Goal: Submit feedback/report problem

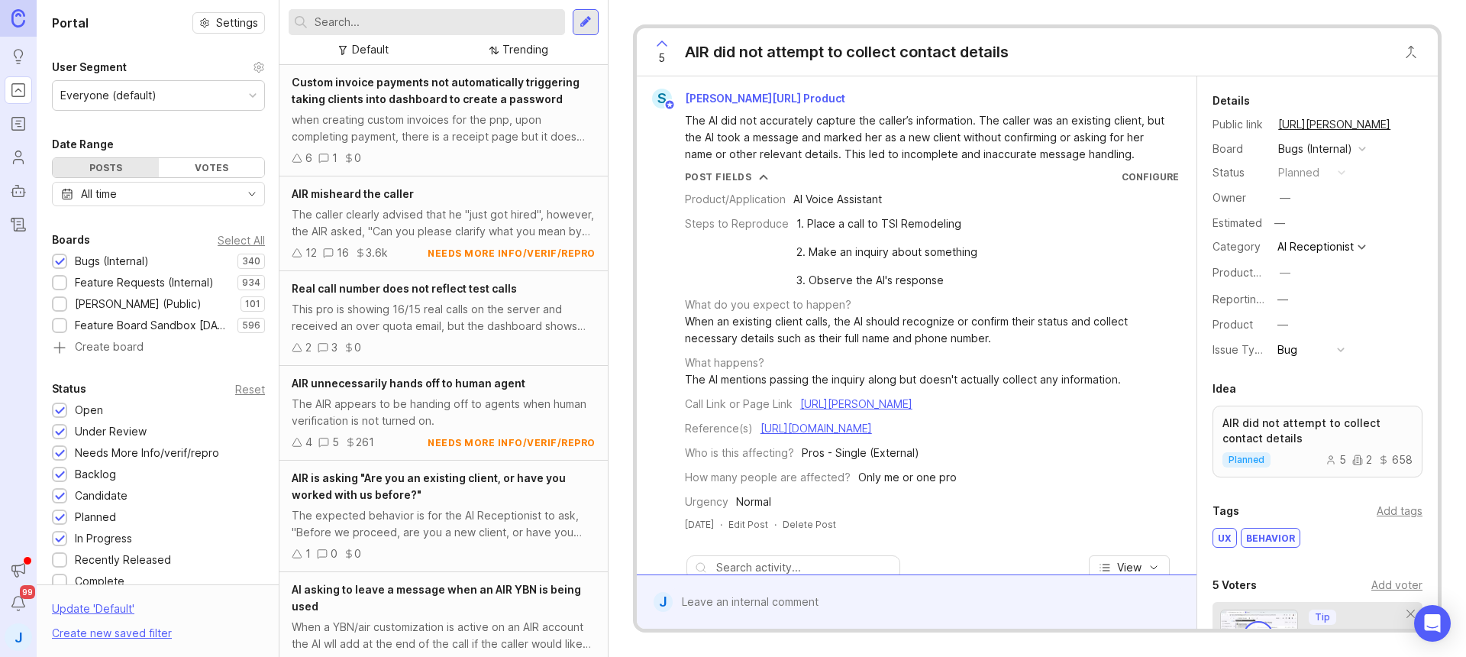
click at [480, 29] on input "text" at bounding box center [437, 22] width 244 height 17
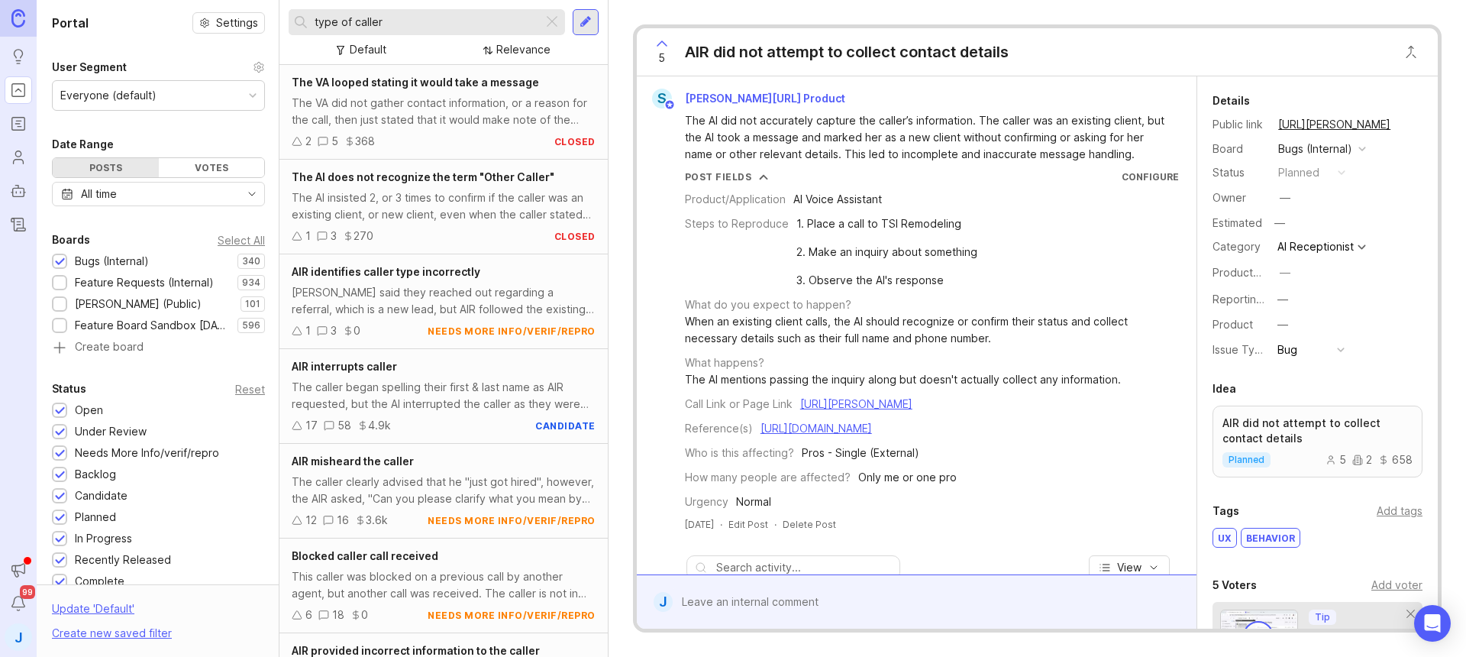
type input "type of caller"
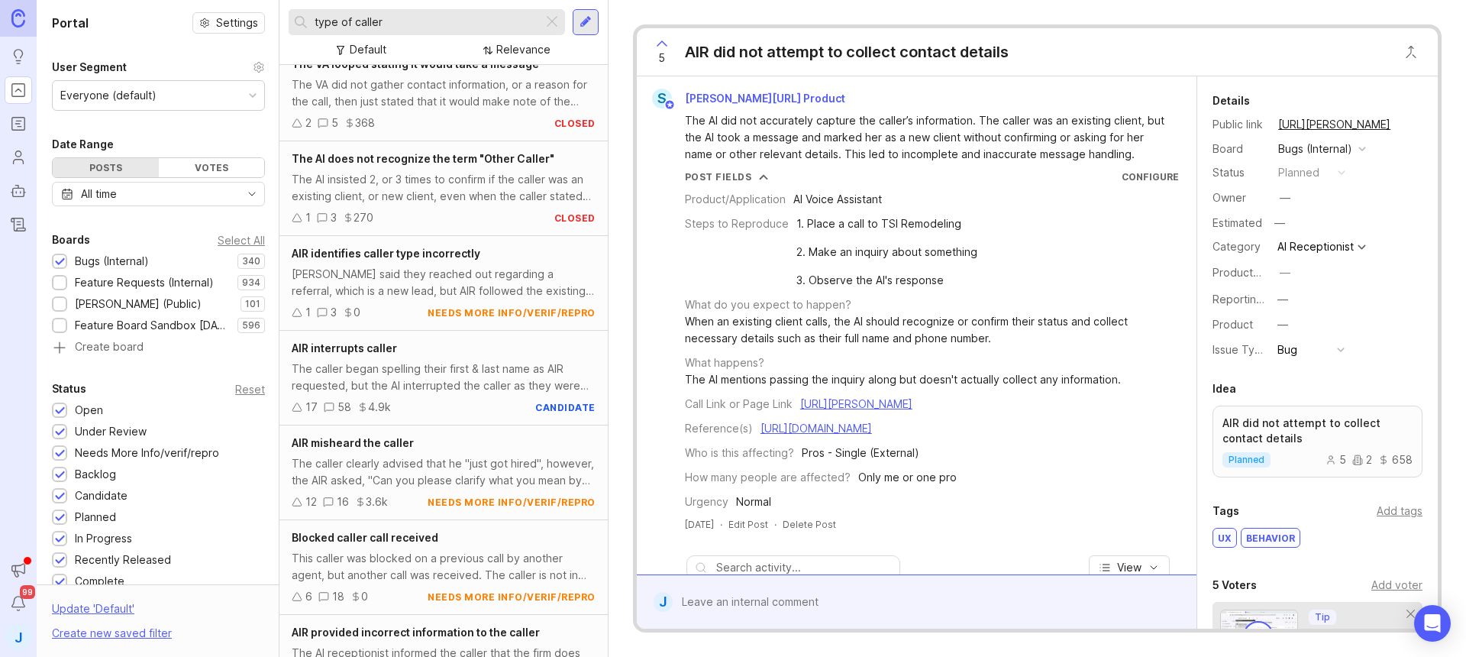
scroll to position [37, 0]
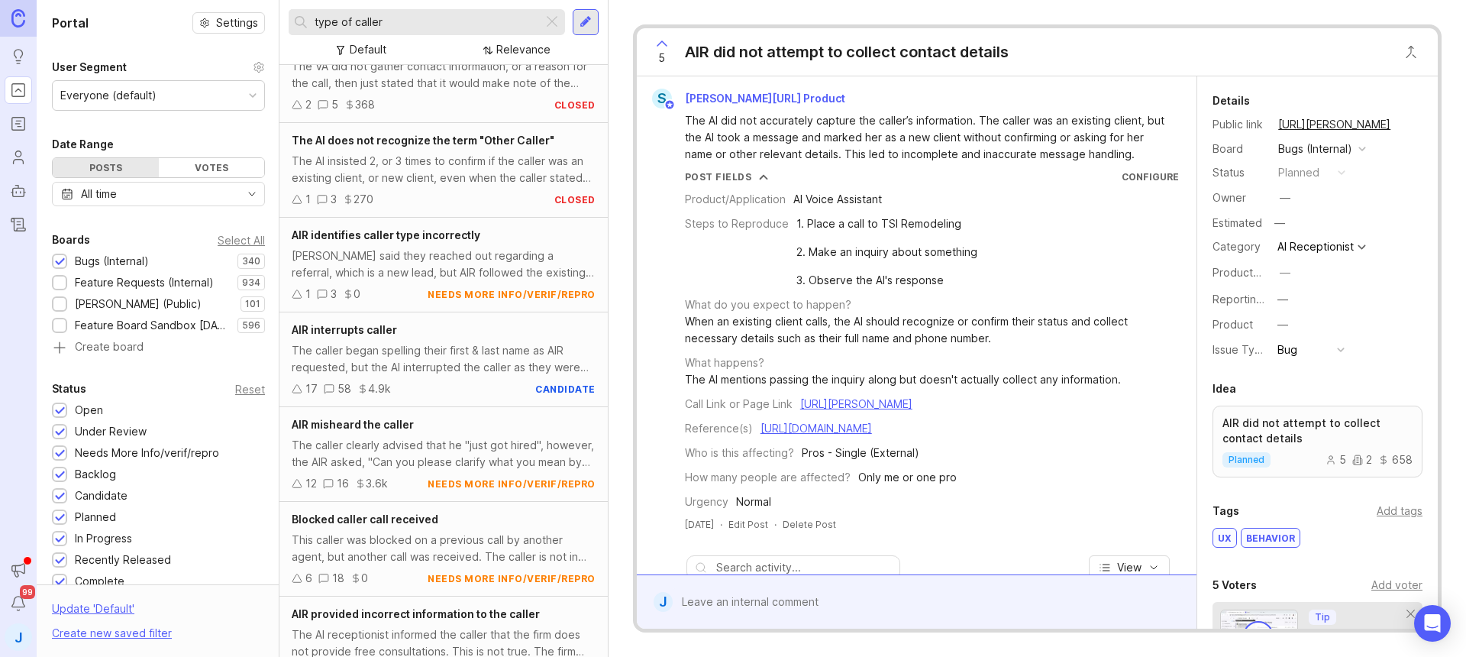
click at [469, 281] on div "AIR identifies caller type incorrectly Caller said they reached out regarding a…" at bounding box center [444, 265] width 328 height 95
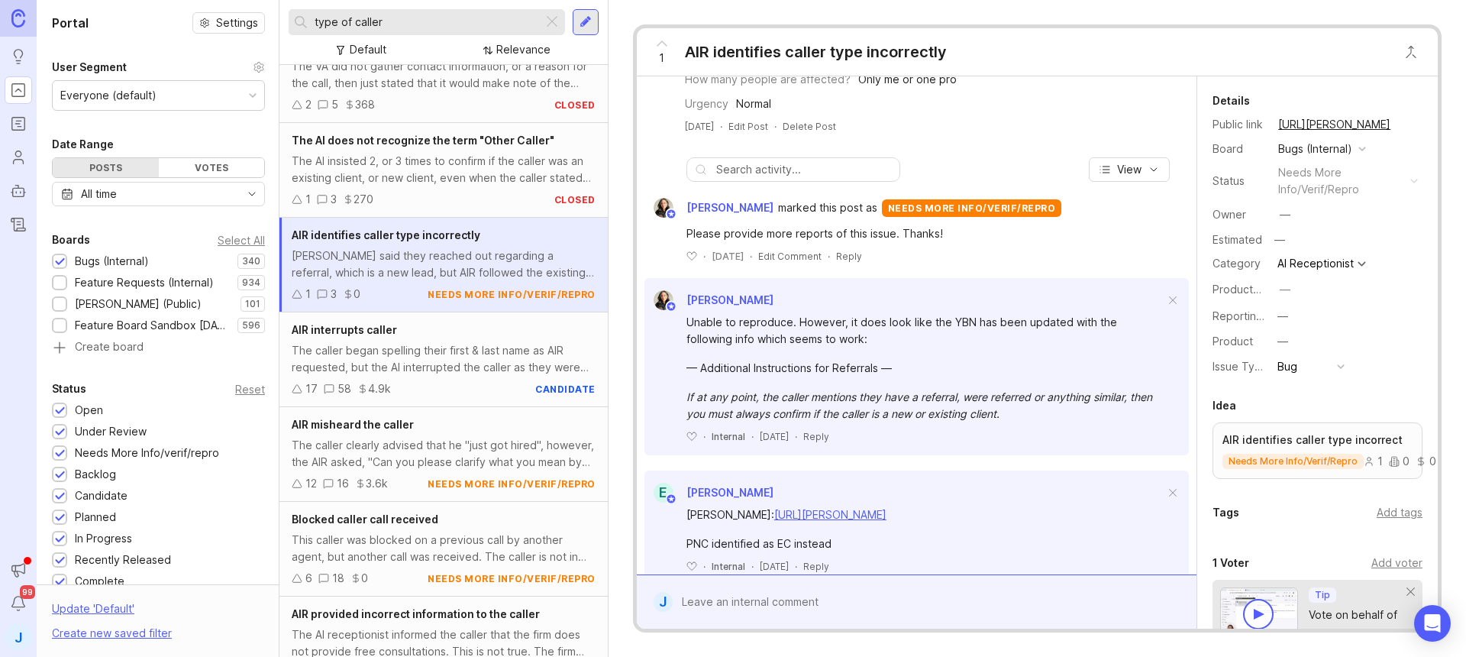
scroll to position [348, 0]
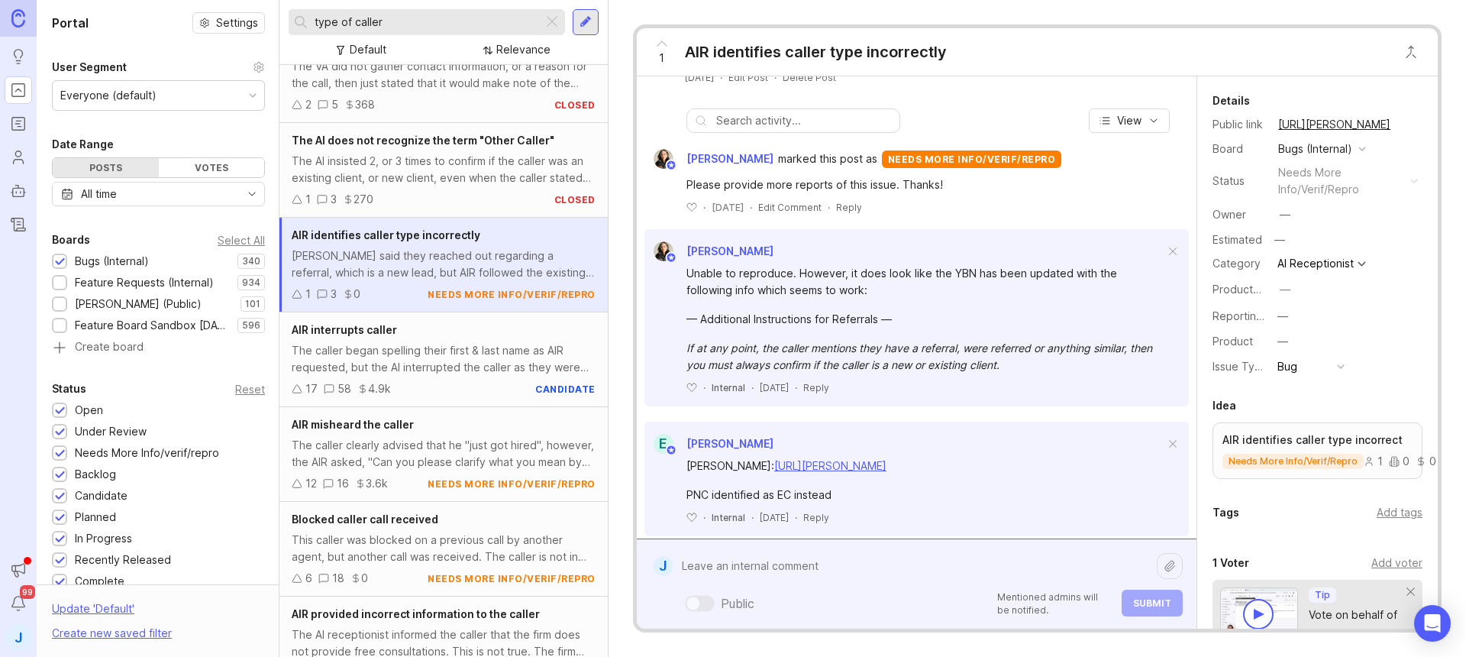
click at [815, 600] on div "Public Mentioned admins will be notified. Submit" at bounding box center [928, 583] width 510 height 65
paste textarea "Diamond AC and Heating"
click at [671, 52] on icon at bounding box center [662, 43] width 18 height 18
click at [823, 546] on textarea "Diamond AC and Heating" at bounding box center [915, 549] width 484 height 63
click at [808, 561] on textarea "Diamond AC and Heating" at bounding box center [915, 549] width 484 height 63
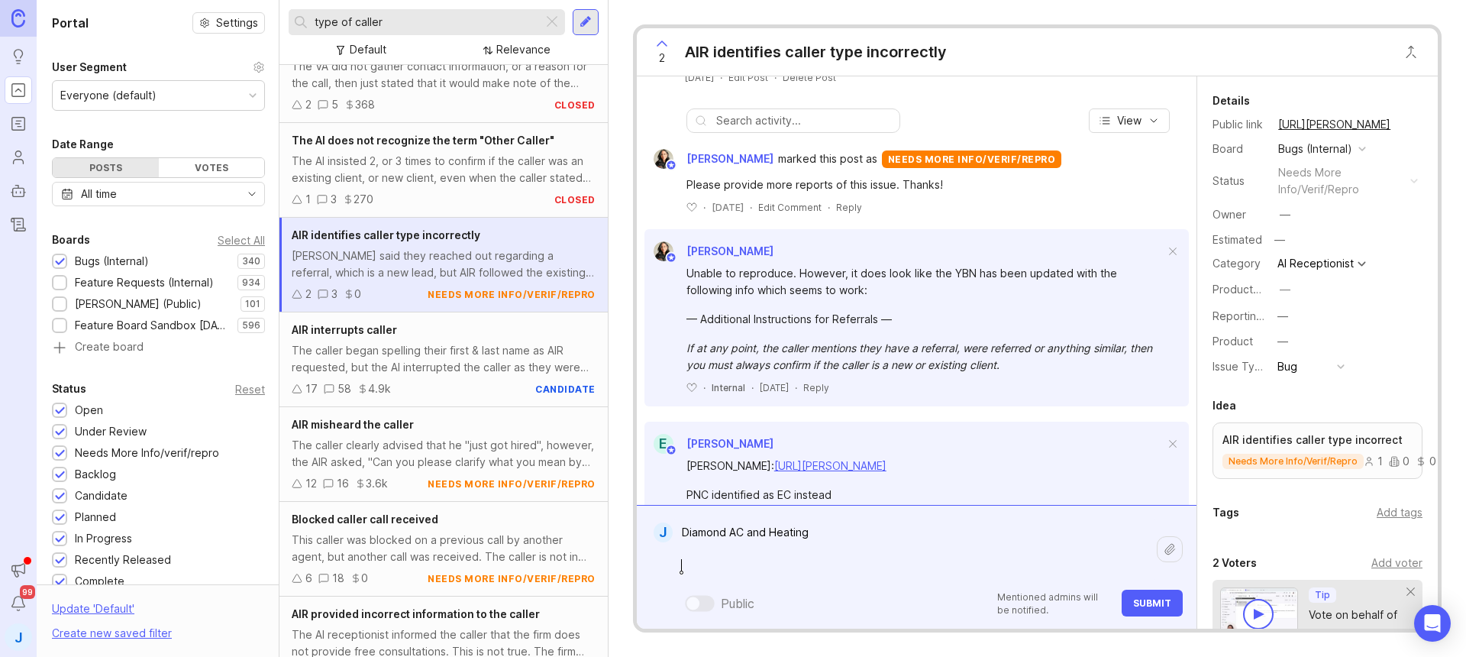
click at [807, 552] on textarea "Diamond AC and Heating" at bounding box center [915, 549] width 484 height 63
paste textarea "https://agent.smith.ai/agent/call/CA31a30b834372d1f3577e90c4a461e59d/"
type textarea "Diamond AC and Heating https://agent.smith.ai/agent/call/CA31a30b834372d1f3577e…"
click at [1147, 597] on span "Submit" at bounding box center [1152, 602] width 38 height 11
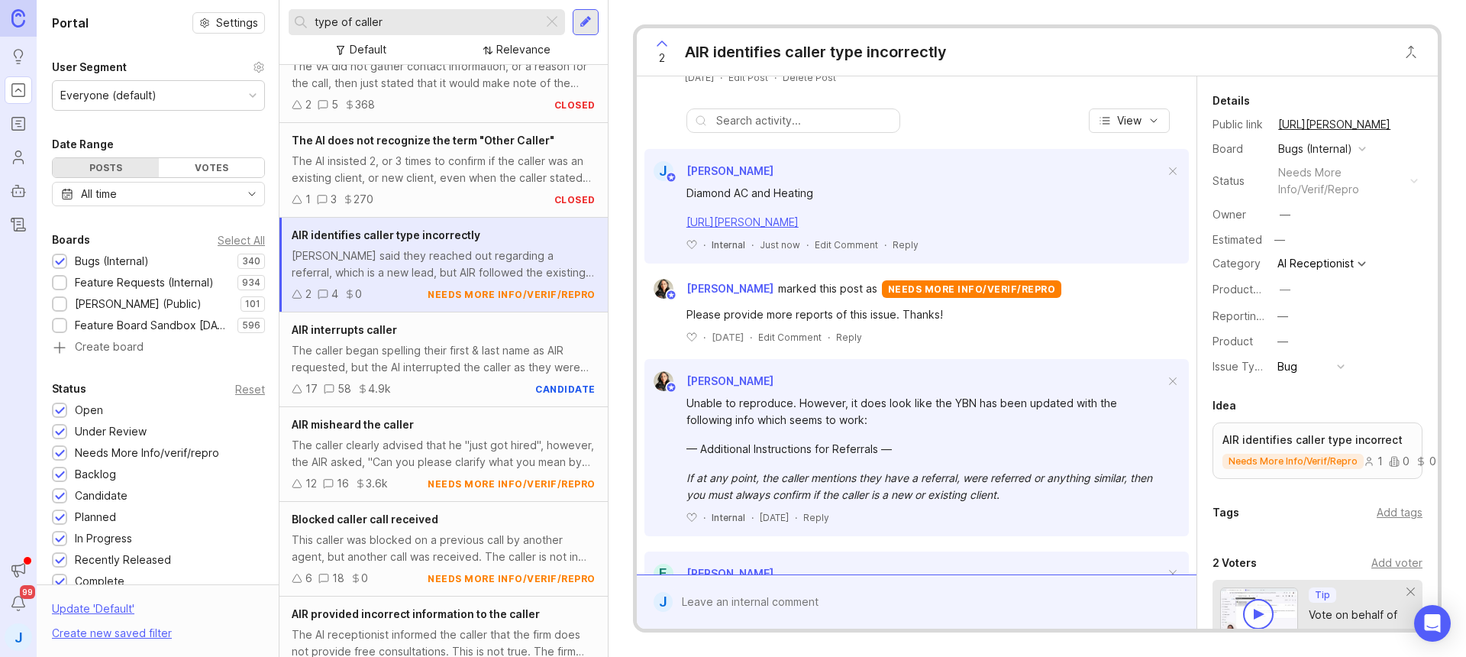
click at [1398, 122] on button "copy icon" at bounding box center [1405, 124] width 21 height 21
click at [860, 590] on div at bounding box center [928, 601] width 510 height 29
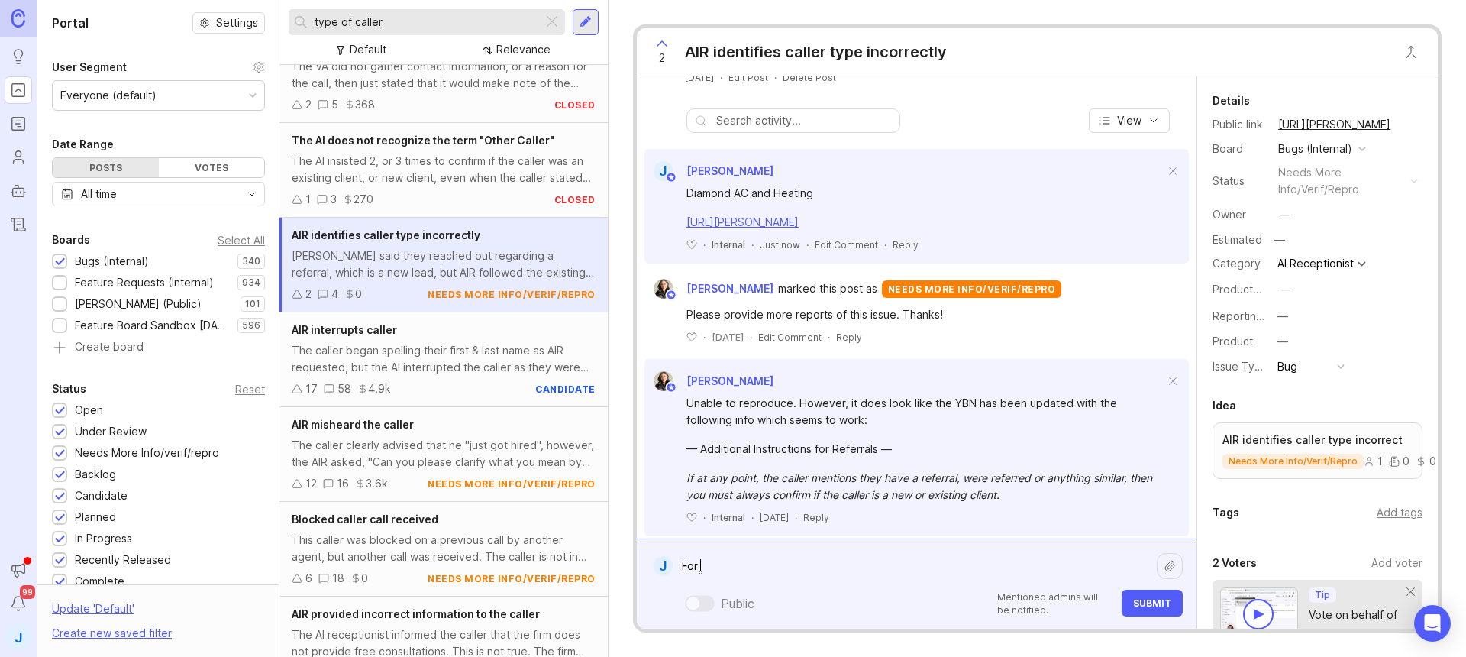
paste textarea "Diamond AC and Heating"
paste textarea "[URL][PERSON_NAME]"
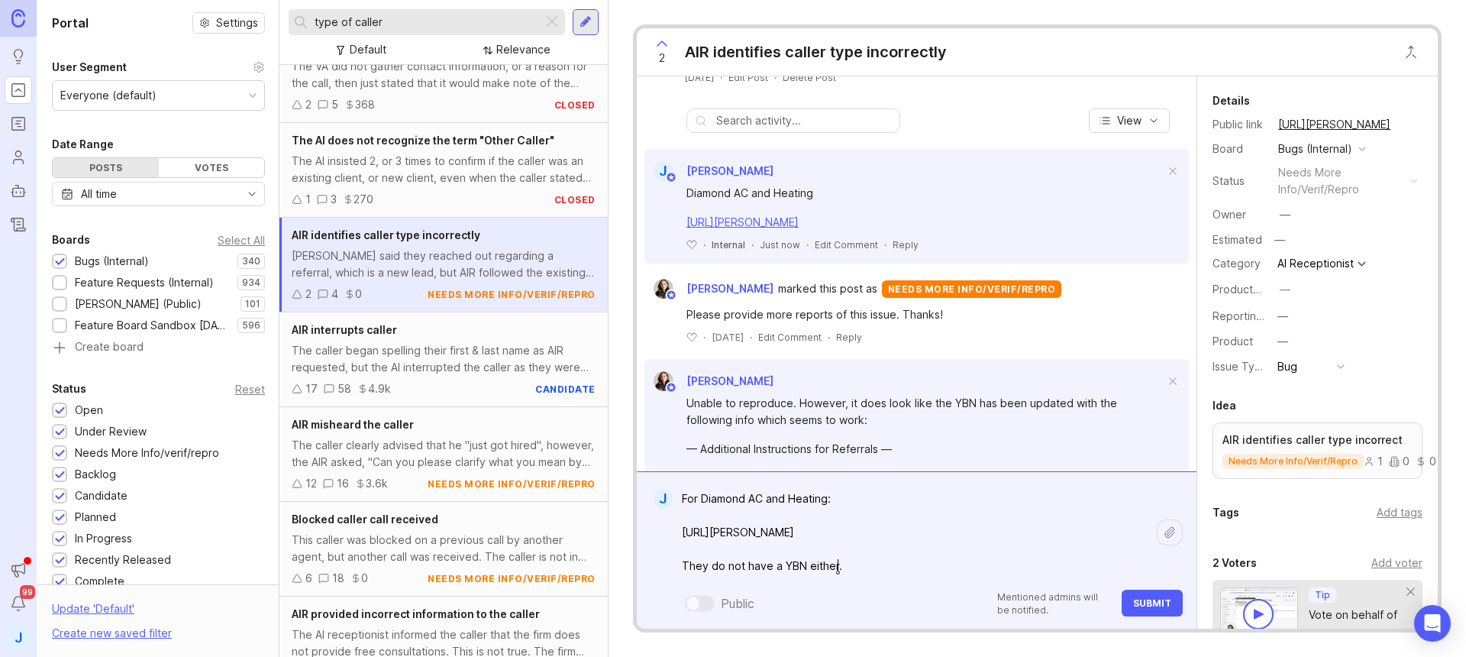
type textarea "For Diamond AC and Heating: [URL][PERSON_NAME] They do not have a YBN either."
click at [1140, 613] on button "Submit" at bounding box center [1152, 603] width 61 height 27
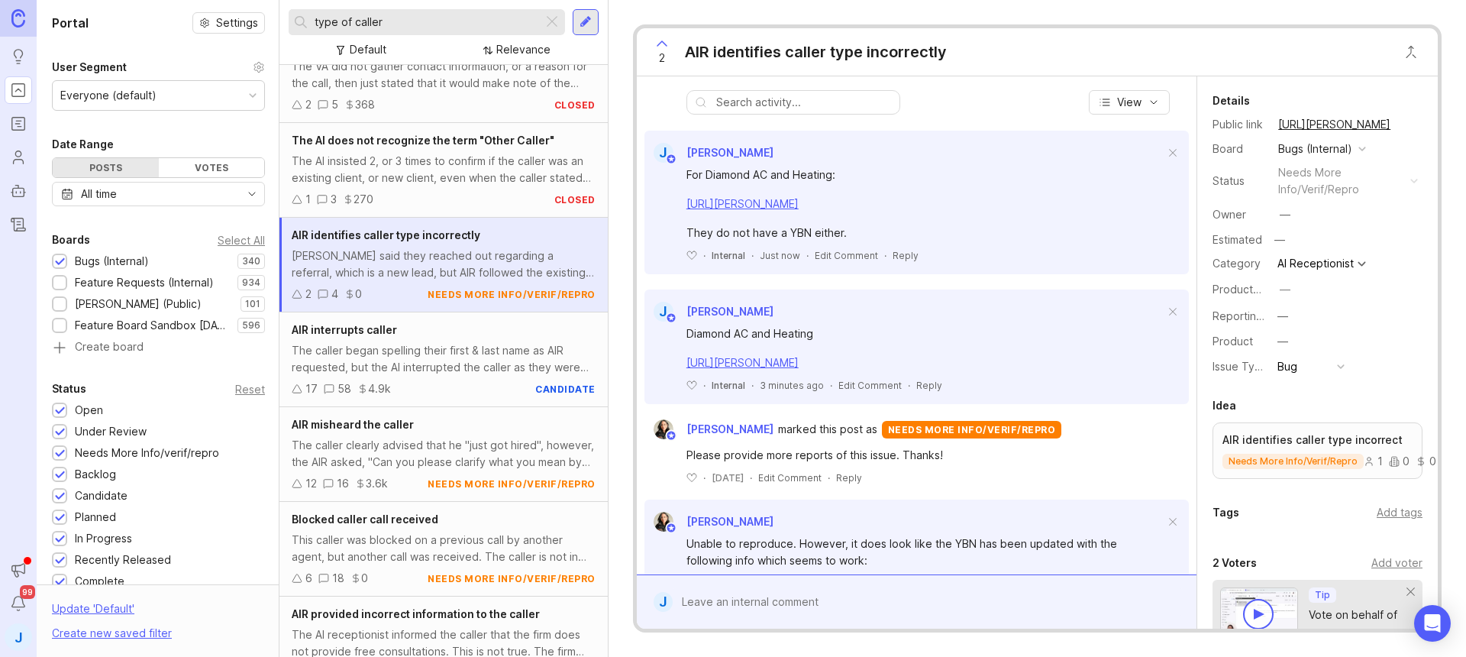
scroll to position [370, 0]
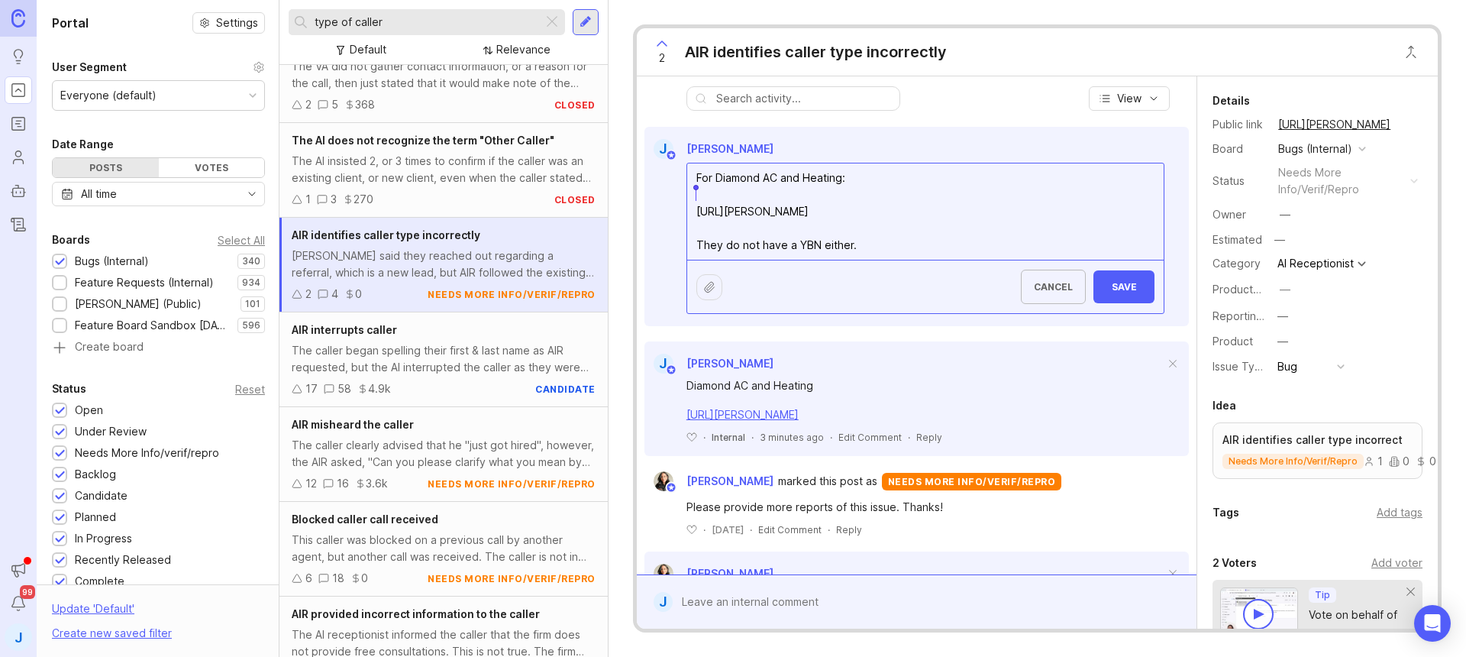
drag, startPoint x: 658, startPoint y: 179, endPoint x: 609, endPoint y: 141, distance: 62.2
click at [609, 141] on div "2 AIR identifies caller type incorrectly E Enoc Garcia Caller said they reached…" at bounding box center [1038, 328] width 858 height 657
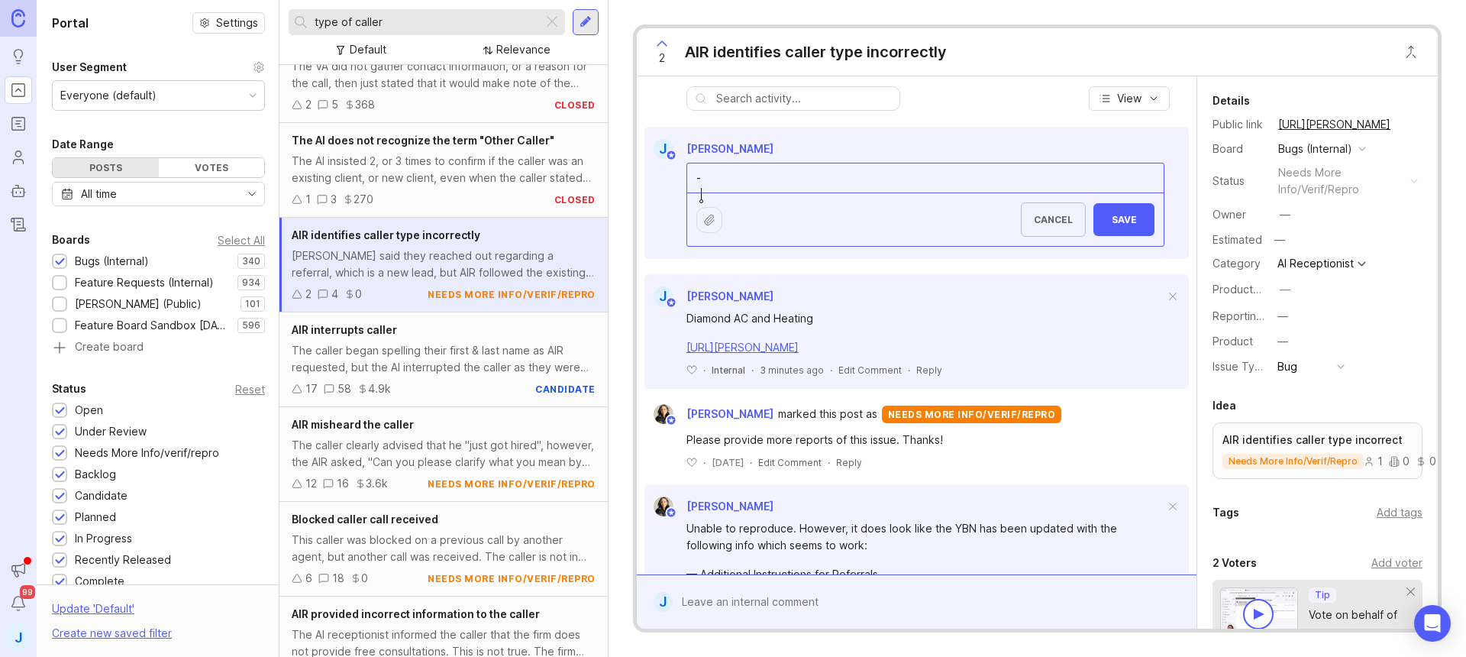
type textarea "-"
click at [1143, 231] on button "Save" at bounding box center [1124, 219] width 61 height 33
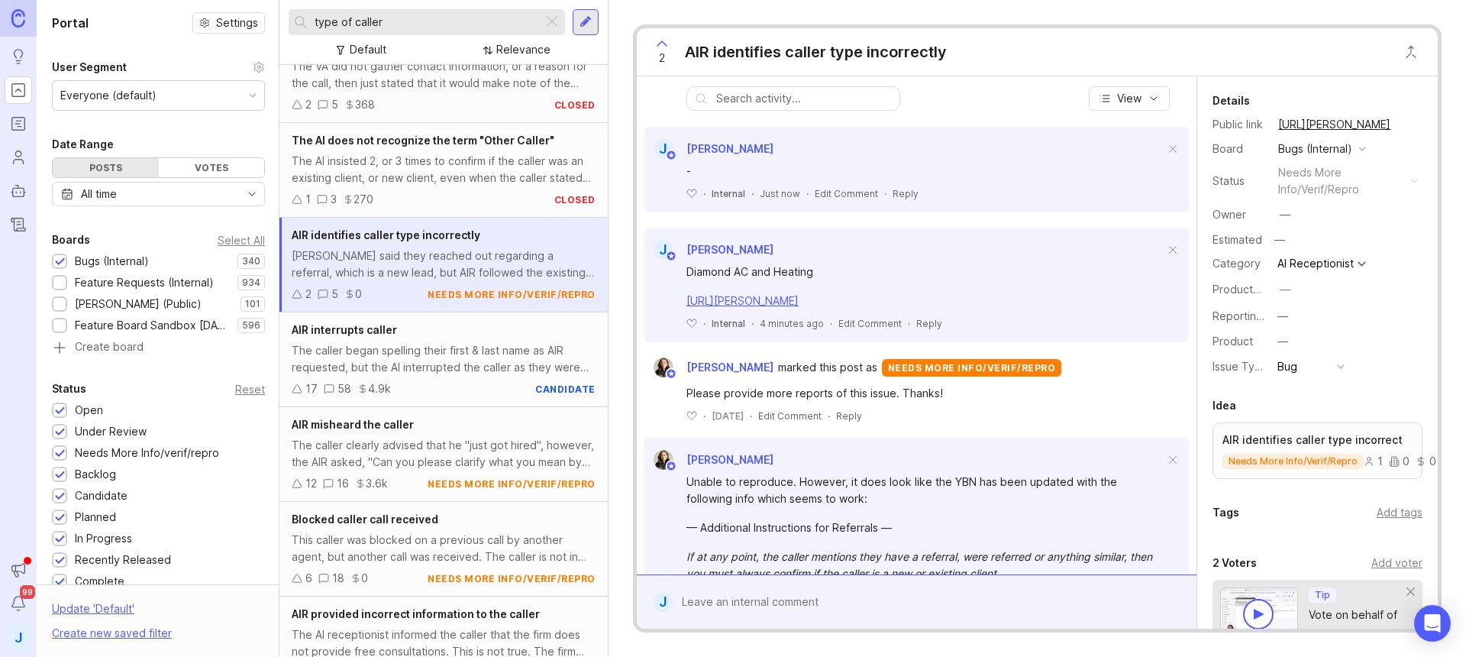
click at [1158, 167] on span at bounding box center [1173, 150] width 32 height 34
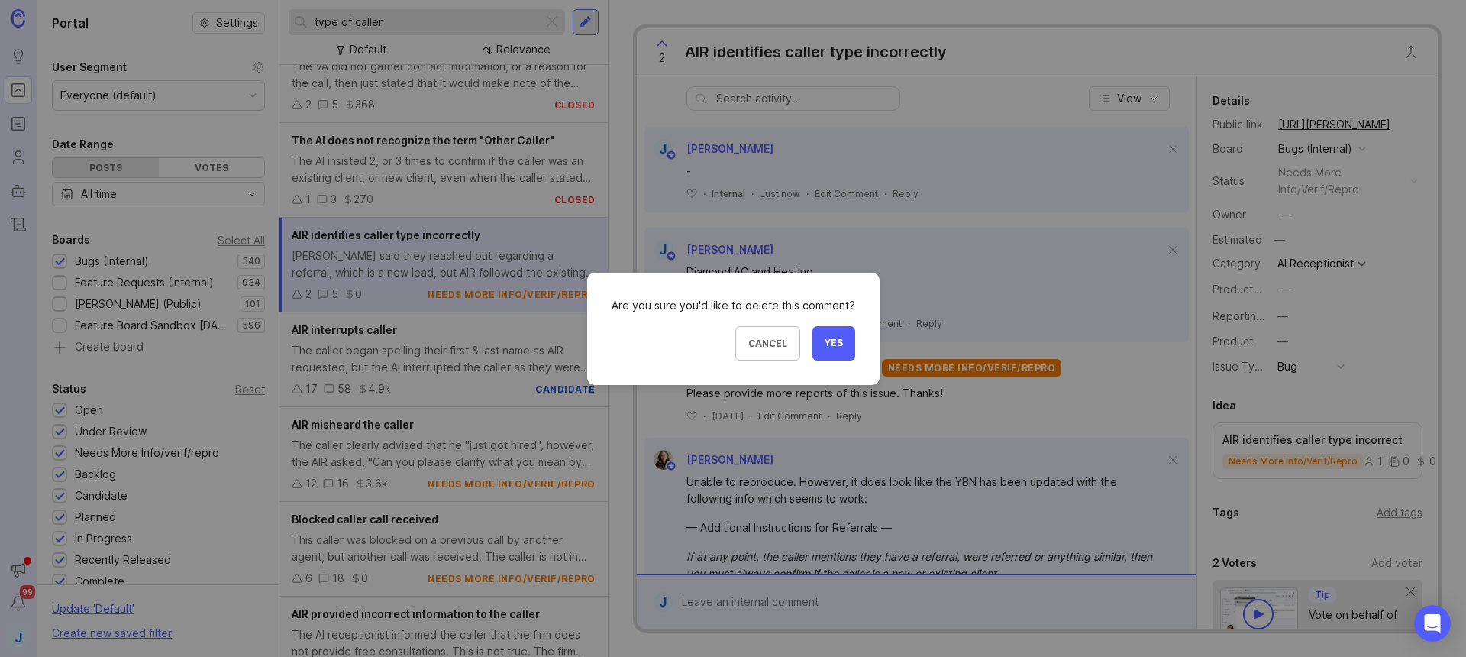
click at [836, 344] on span "Yes" at bounding box center [834, 343] width 18 height 13
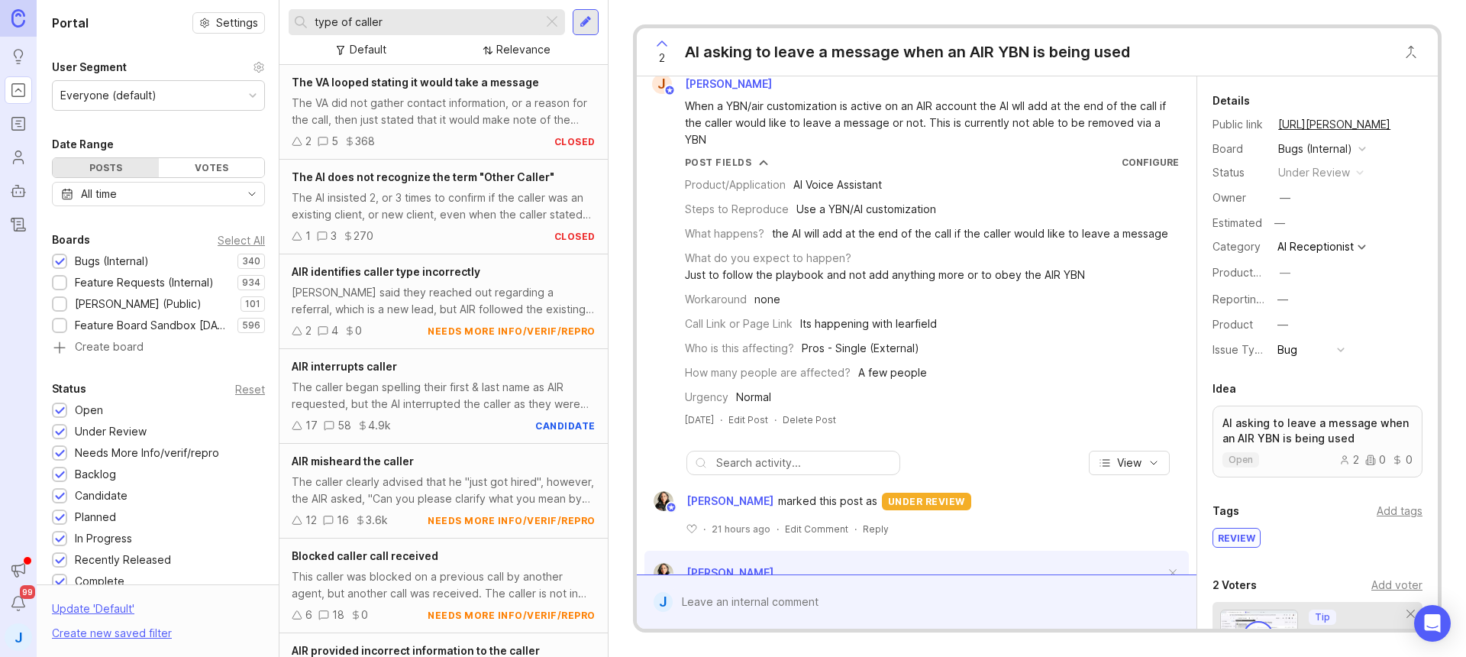
scroll to position [12, 0]
click at [869, 607] on div at bounding box center [928, 601] width 510 height 29
paste textarea "For Diamond AC and Heating: [URL][PERSON_NAME] They do not have a YBN either."
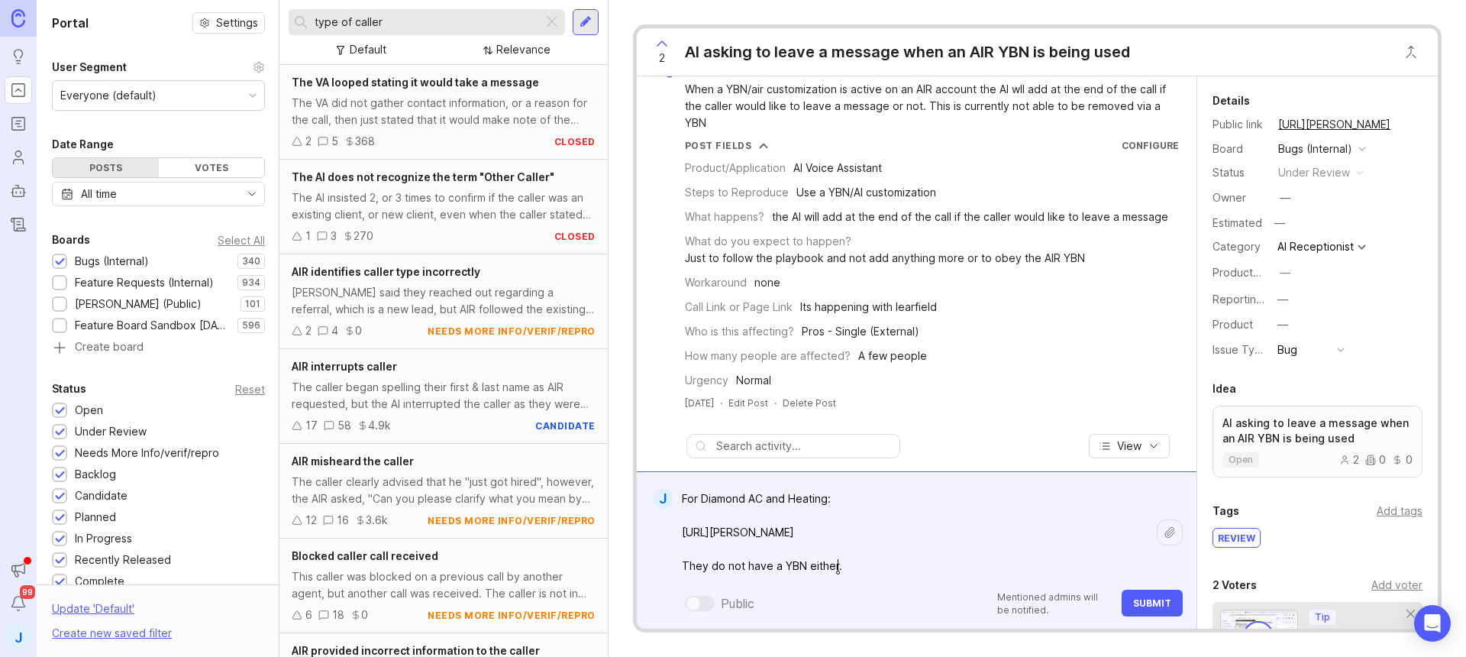
scroll to position [33, 0]
type textarea "For Diamond AC and Heating: [URL][PERSON_NAME] They do not have a YBN either."
click at [1159, 600] on span "Submit" at bounding box center [1152, 602] width 38 height 11
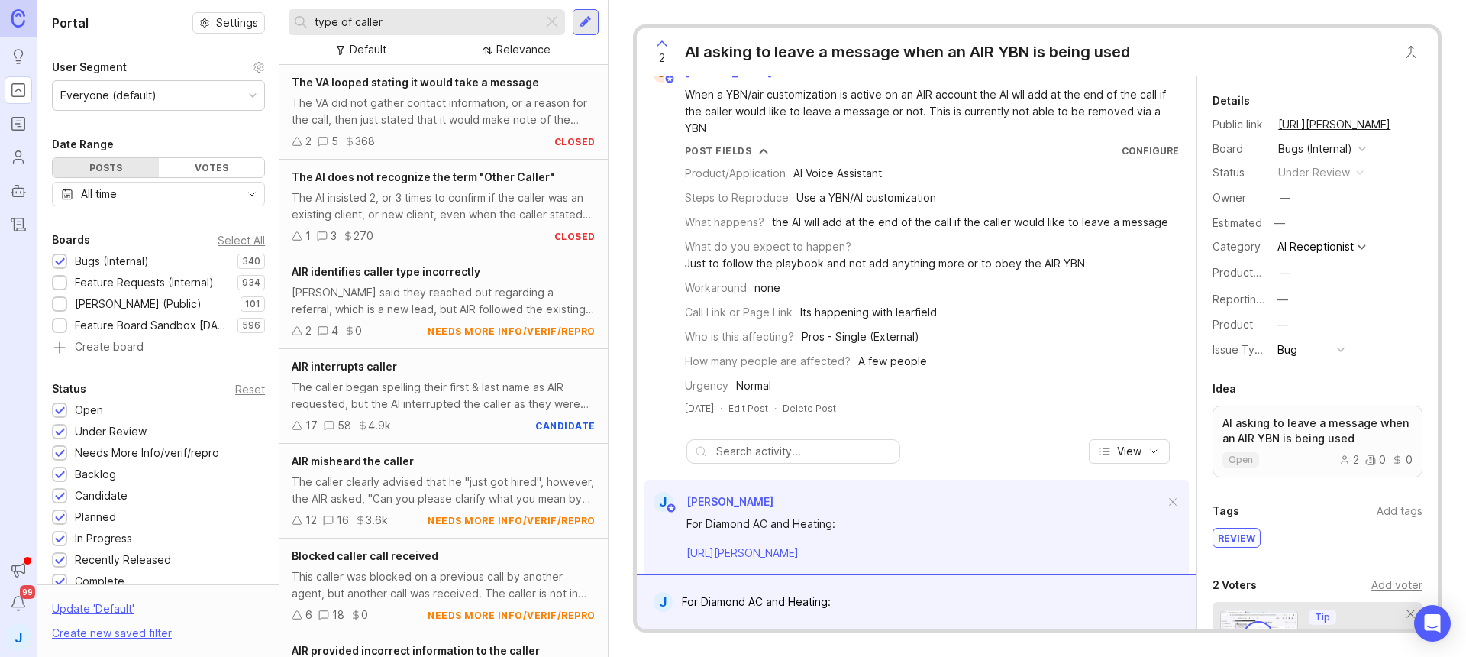
scroll to position [0, 0]
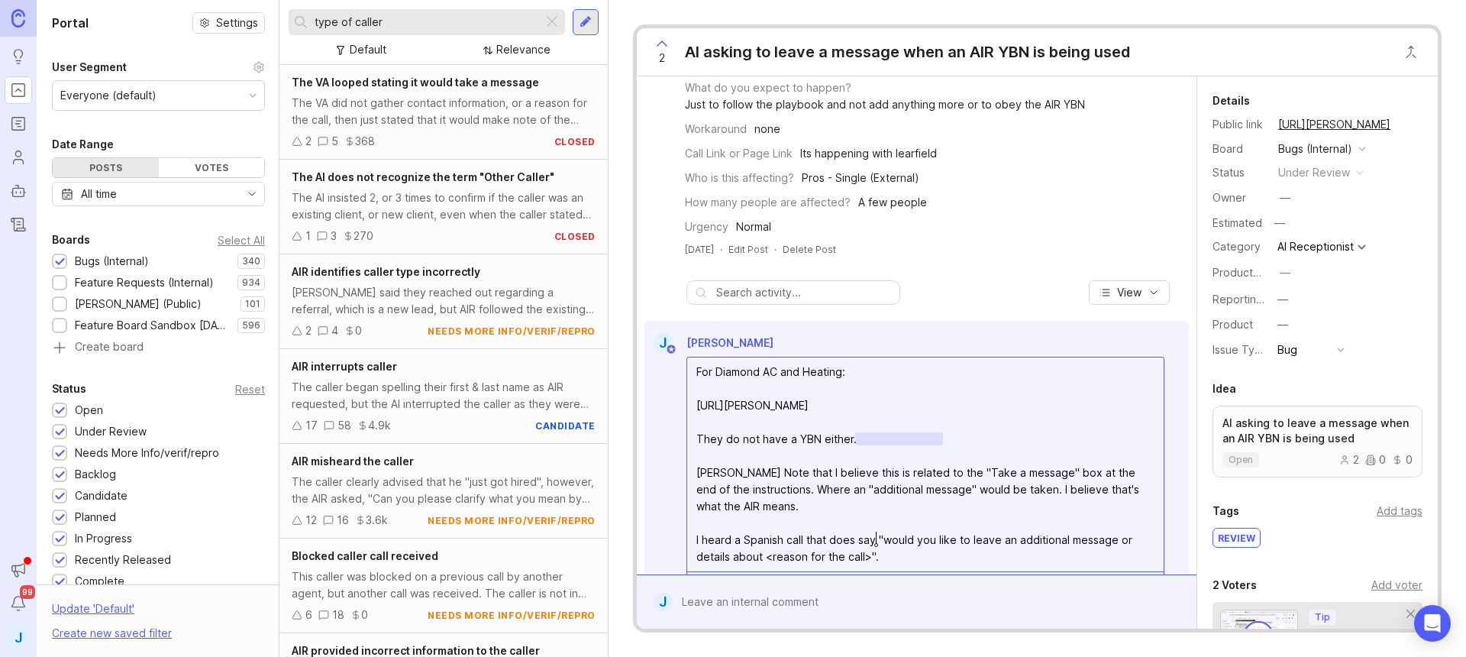
scroll to position [215, 0]
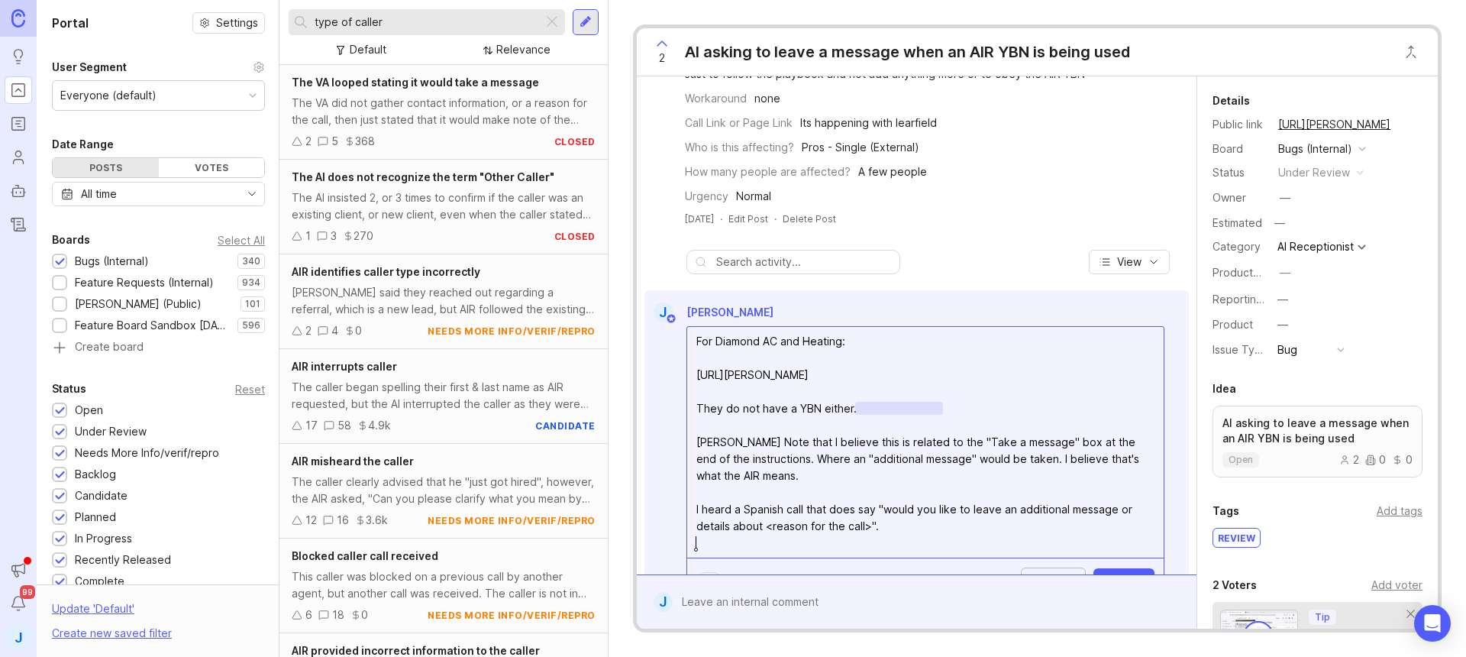
paste textarea "[URL][PERSON_NAME]"
type textarea "For Diamond AC and Heating: [URL][PERSON_NAME] They do not have a YBN either. […"
click at [1117, 571] on button "Save" at bounding box center [1124, 582] width 61 height 33
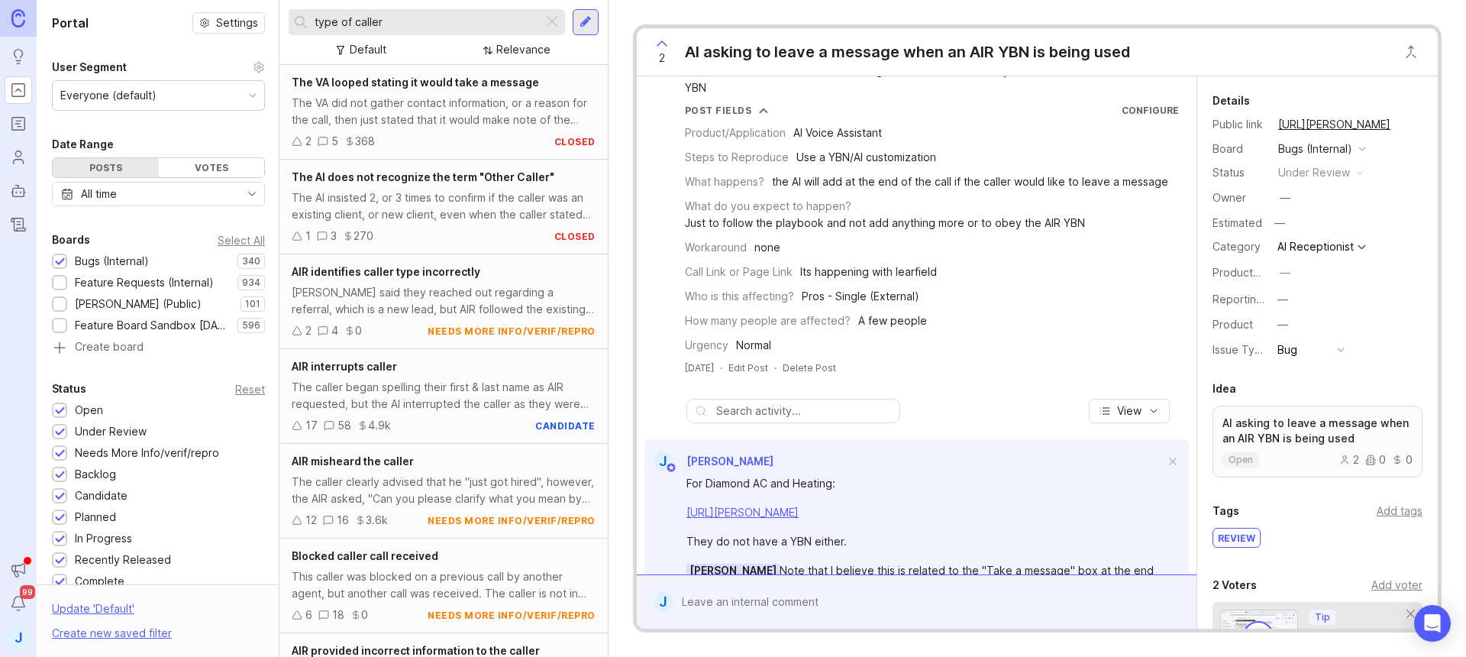
scroll to position [53, 0]
